Goal: Navigation & Orientation: Find specific page/section

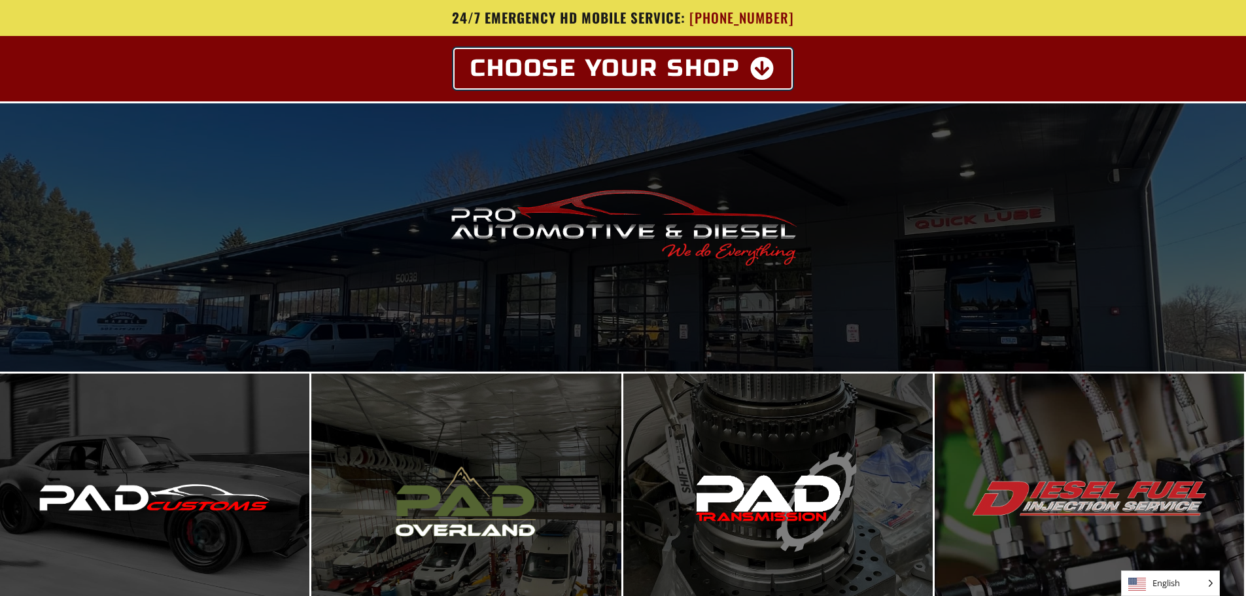
click at [768, 66] on icon at bounding box center [763, 69] width 26 height 24
click at [766, 72] on icon at bounding box center [763, 69] width 26 height 24
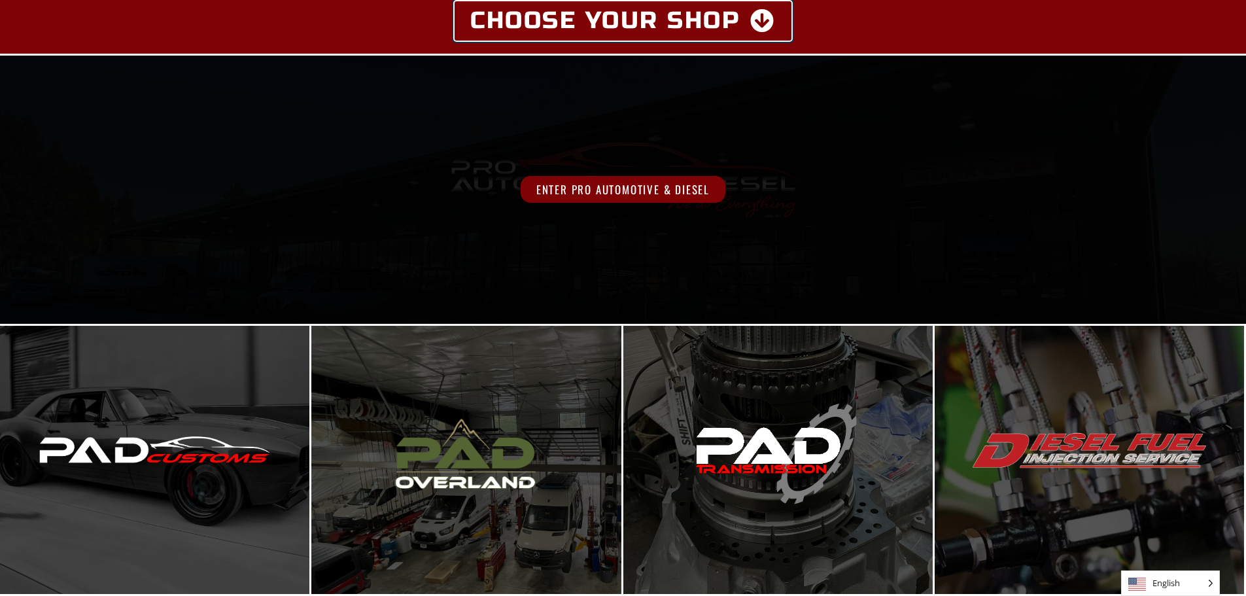
scroll to position [19, 0]
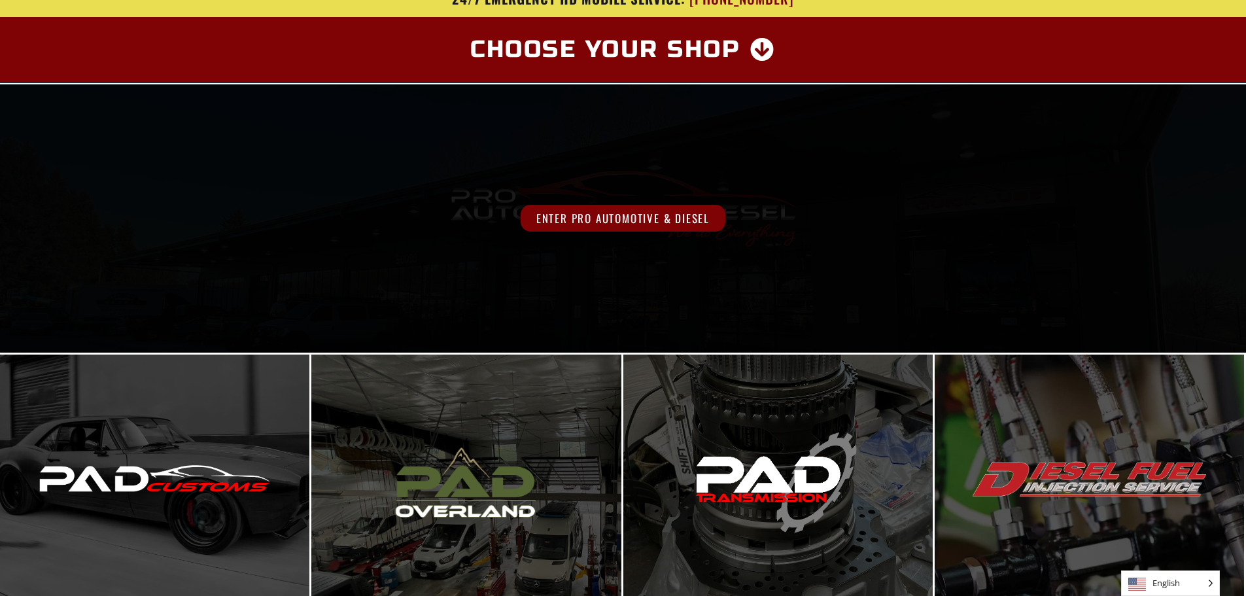
click at [610, 224] on span "Enter Pro Automotive & Diesel" at bounding box center [623, 218] width 205 height 27
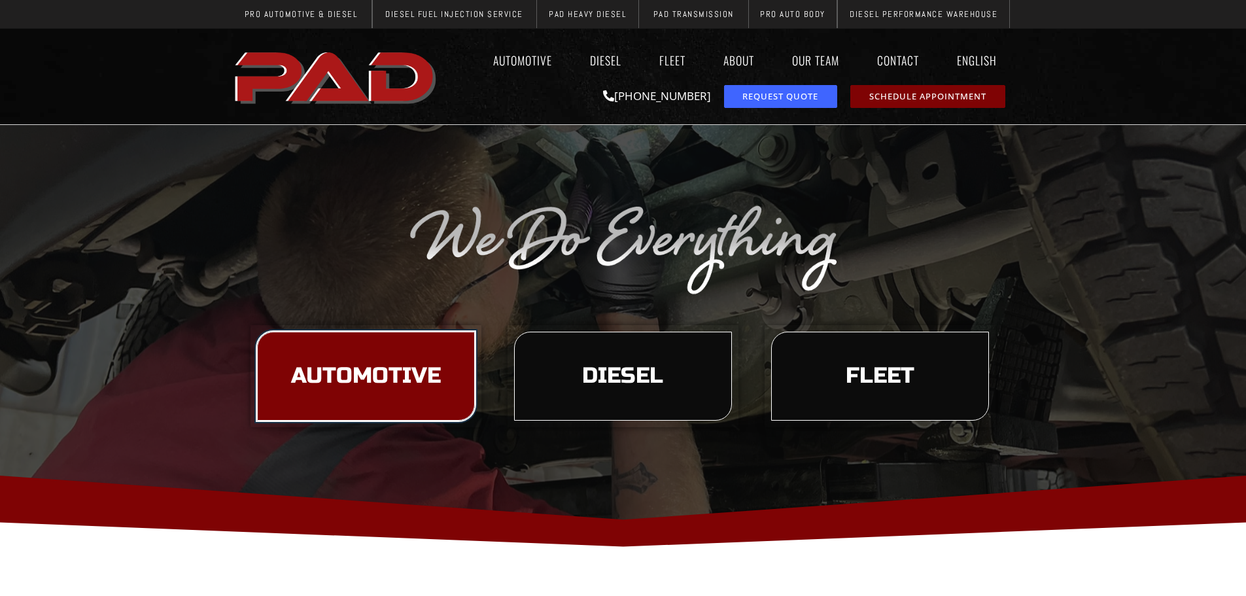
drag, startPoint x: 426, startPoint y: 312, endPoint x: 352, endPoint y: 380, distance: 100.4
click at [352, 380] on span "Automotive" at bounding box center [366, 376] width 150 height 22
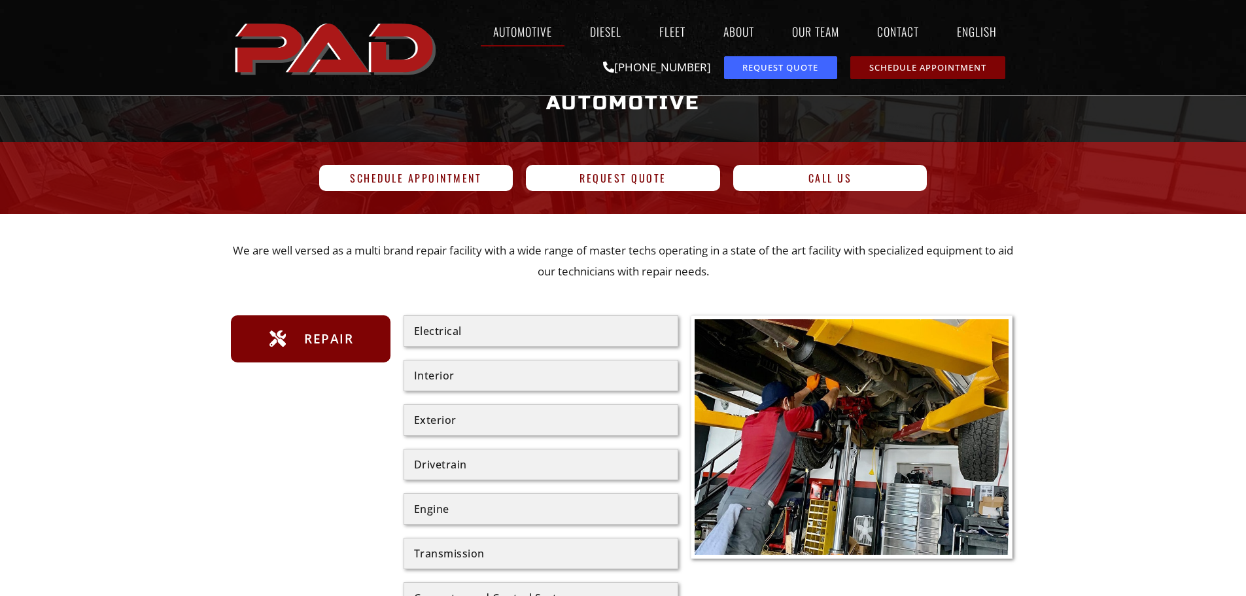
scroll to position [65, 0]
